Goal: Task Accomplishment & Management: Complete application form

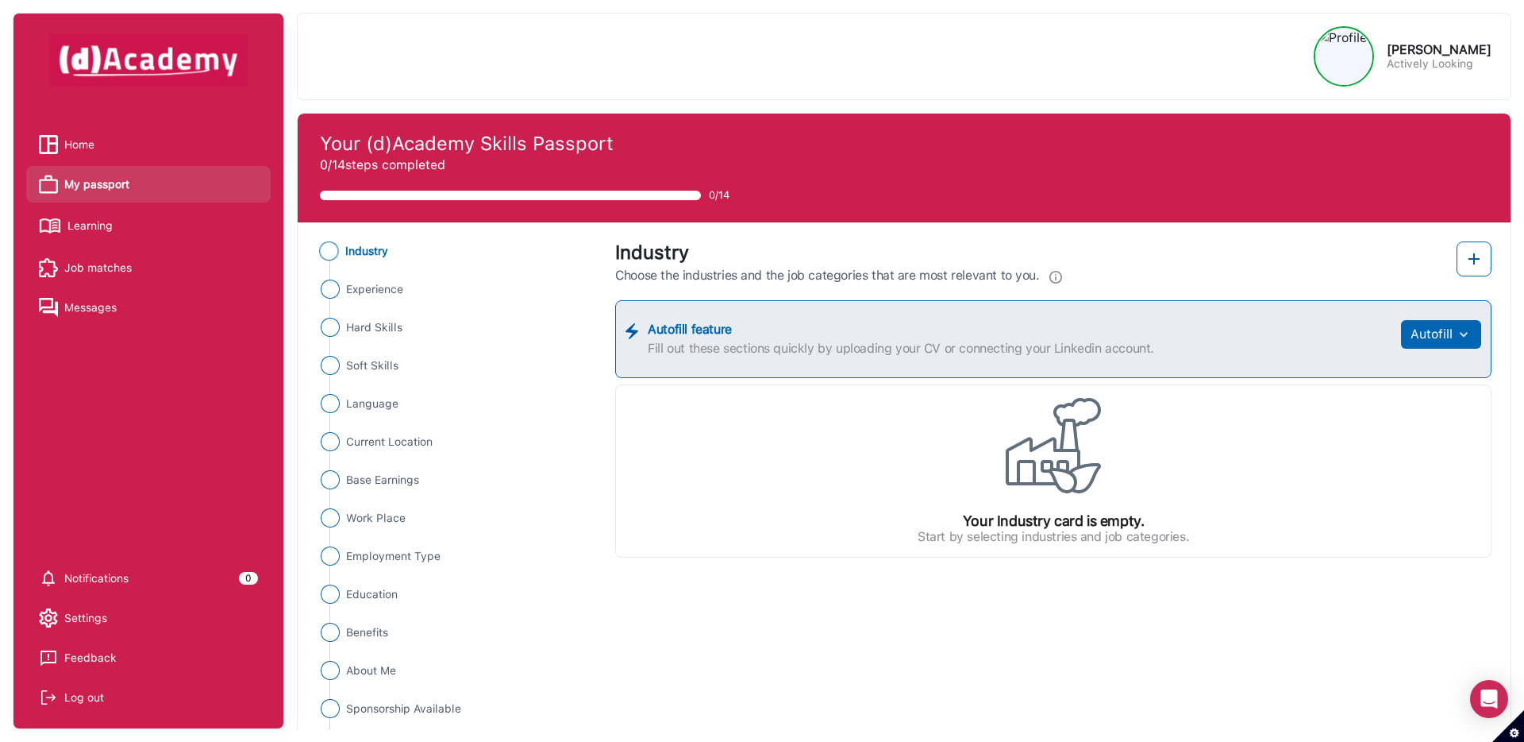
click at [86, 140] on span "Home" at bounding box center [79, 145] width 30 height 24
click at [83, 139] on span "Home" at bounding box center [79, 145] width 30 height 24
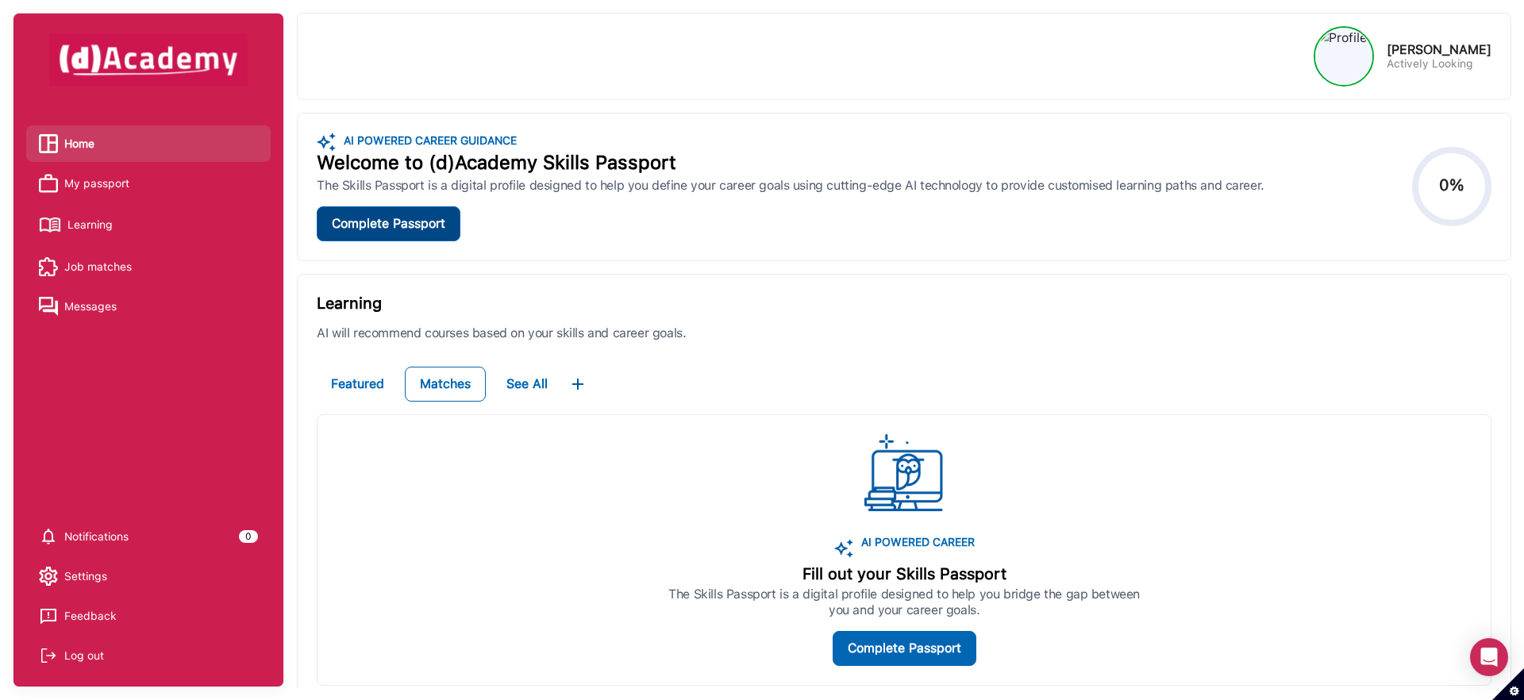
click at [409, 229] on div "Complete Passport" at bounding box center [389, 223] width 114 height 19
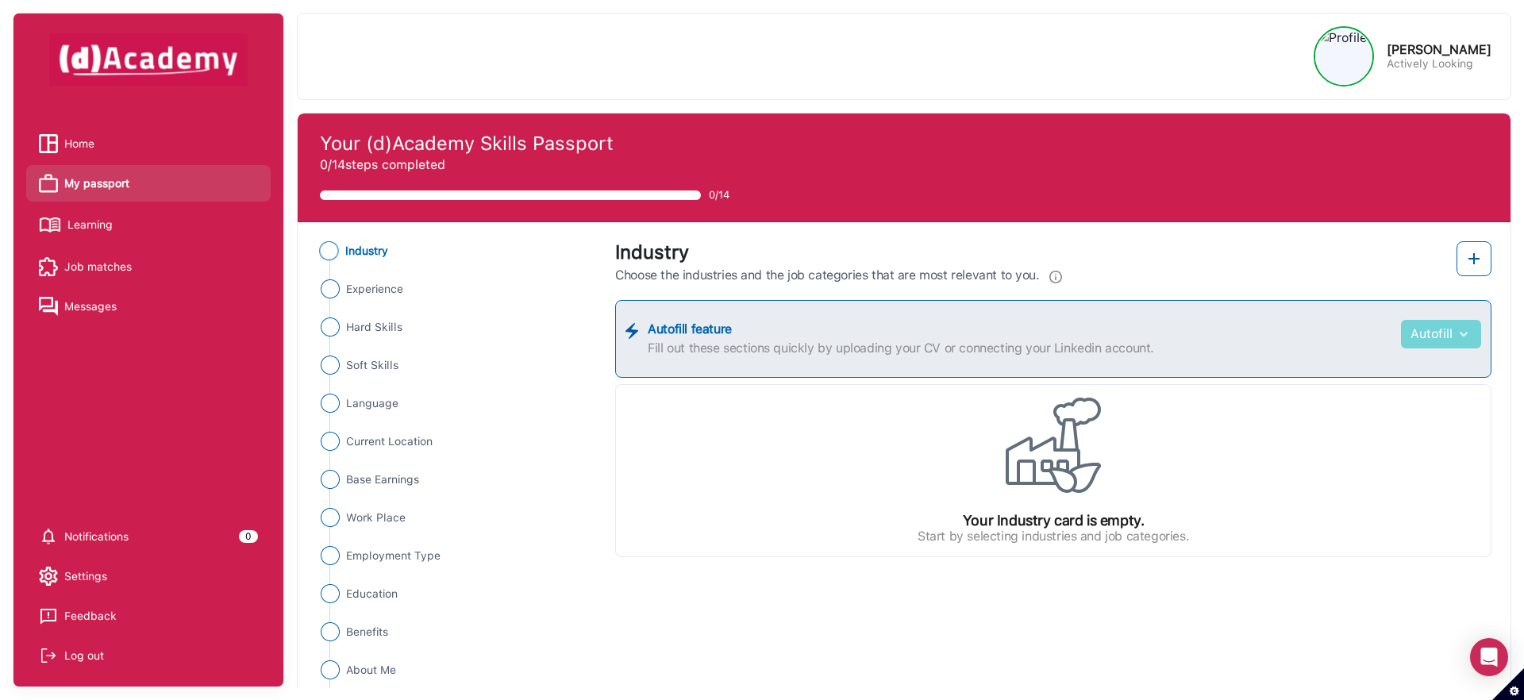
click at [1426, 336] on button "Autofill" at bounding box center [1441, 334] width 80 height 29
click at [1428, 376] on link "Upload from CV" at bounding box center [1417, 373] width 125 height 32
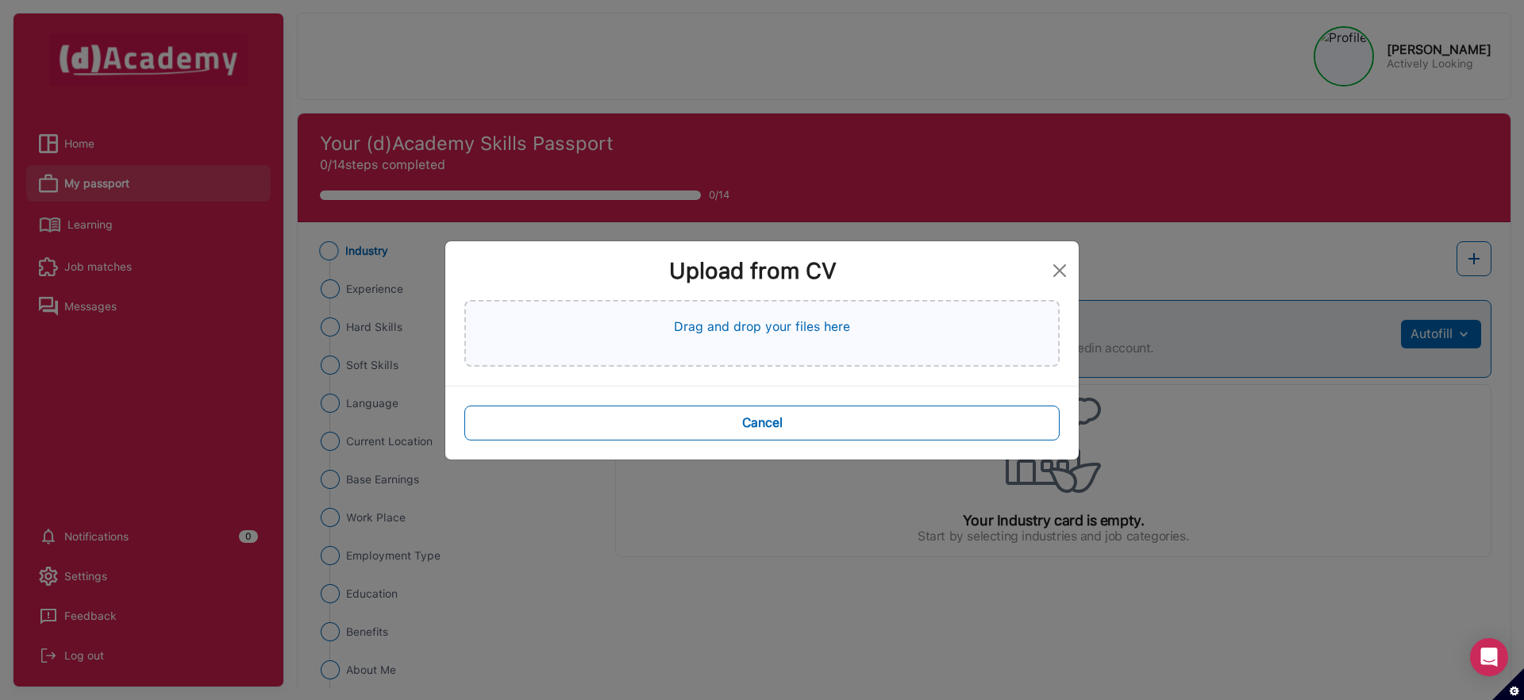
click at [929, 329] on div "Drag and drop your files here" at bounding box center [761, 333] width 595 height 67
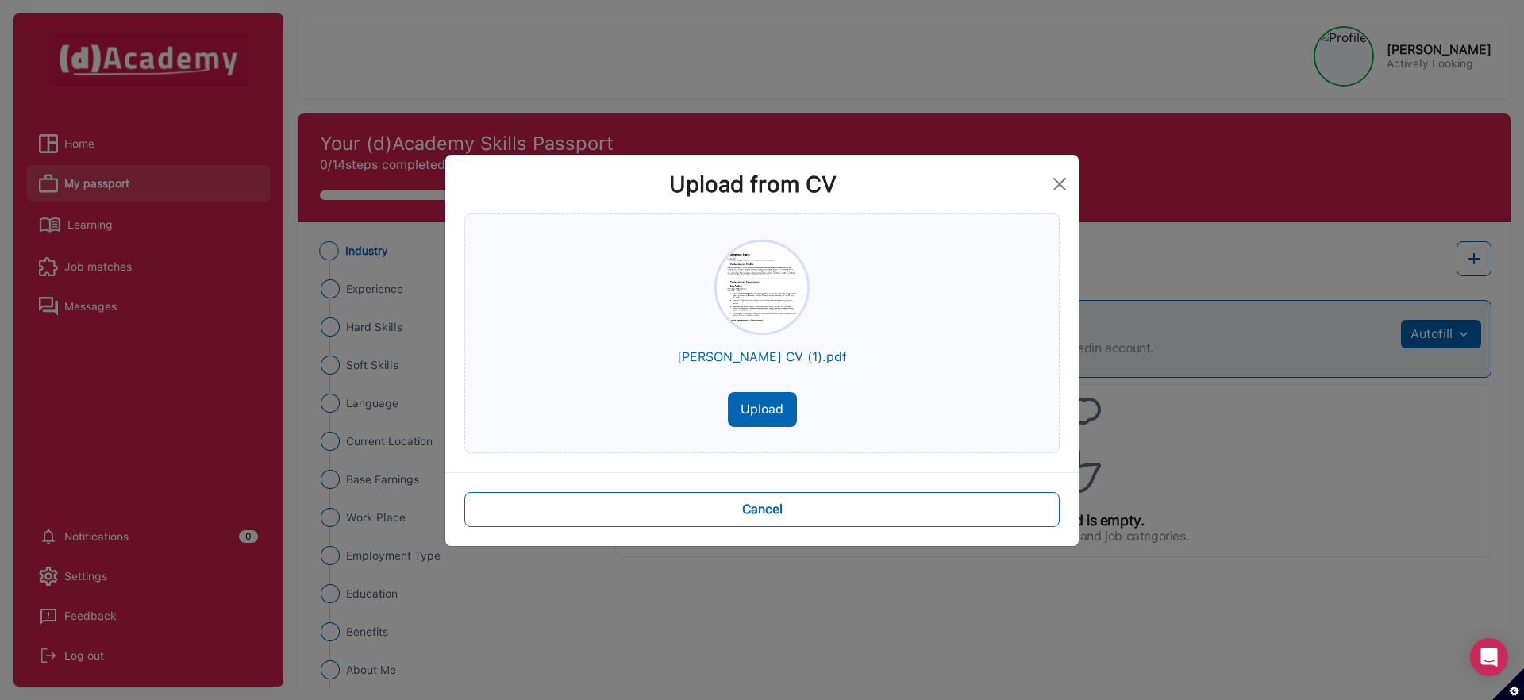
click at [772, 408] on button "Upload" at bounding box center [762, 409] width 69 height 35
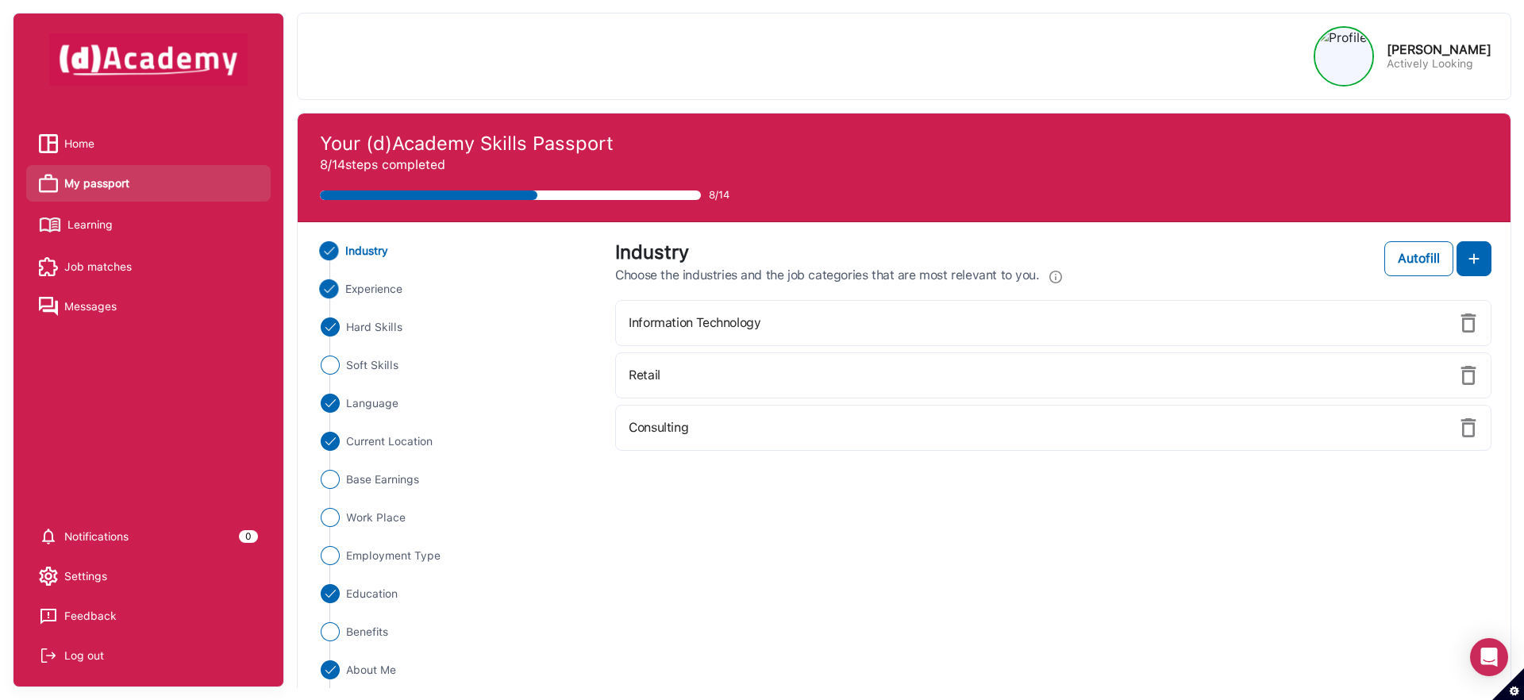
click at [402, 288] on span "Experience" at bounding box center [374, 289] width 58 height 17
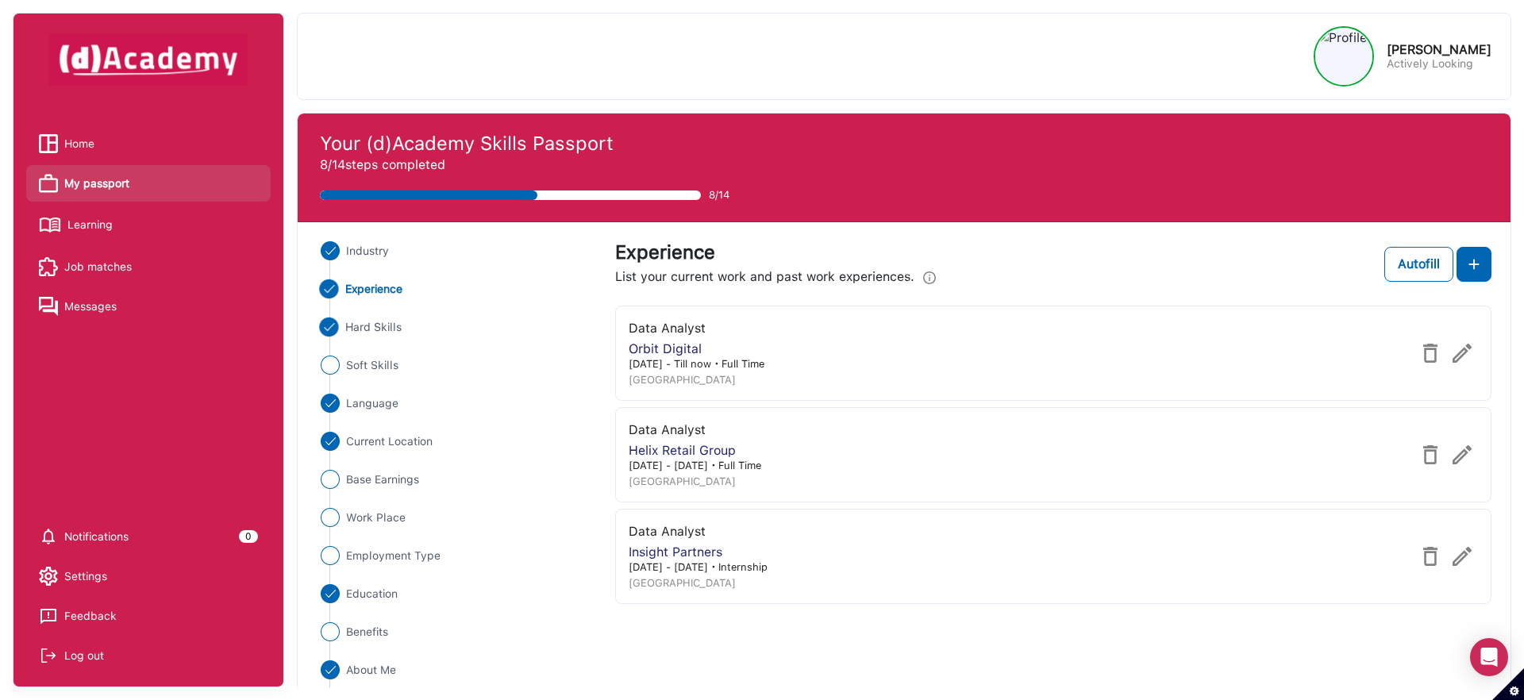
click at [392, 328] on span "Hard Skills" at bounding box center [373, 327] width 57 height 17
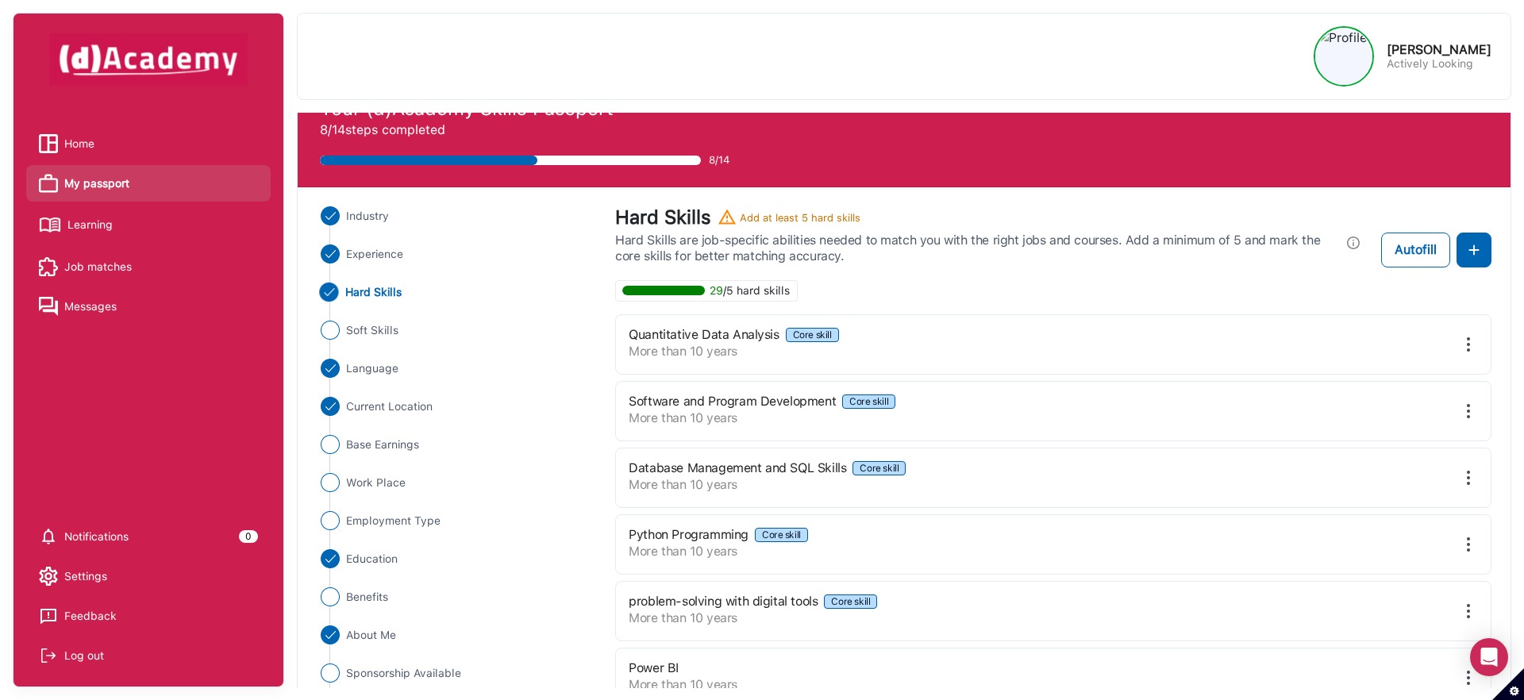
scroll to position [40, 0]
